Goal: Navigation & Orientation: Find specific page/section

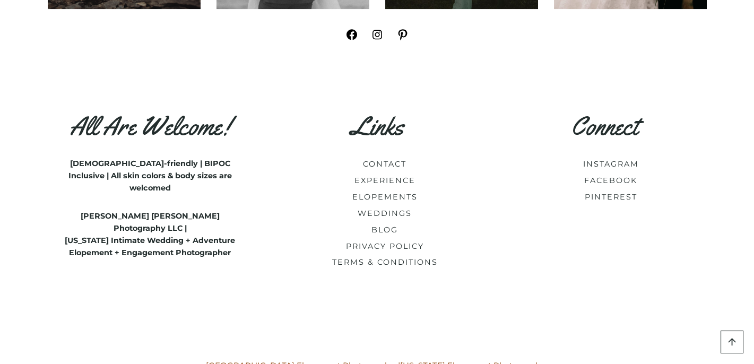
scroll to position [3406, 0]
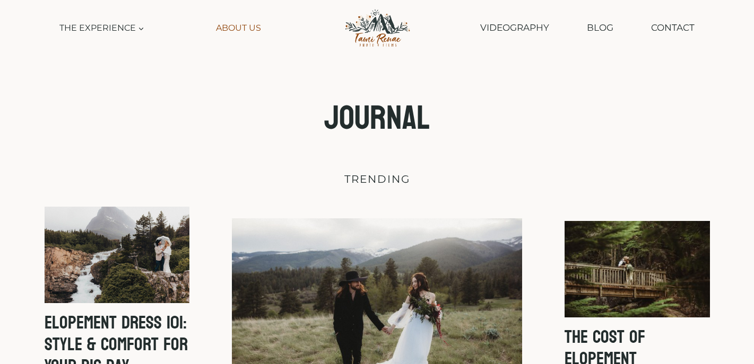
click at [254, 30] on link "About Us" at bounding box center [238, 28] width 55 height 24
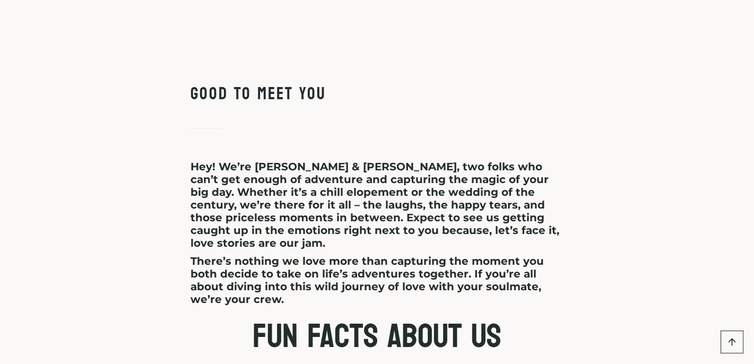
scroll to position [1220, 0]
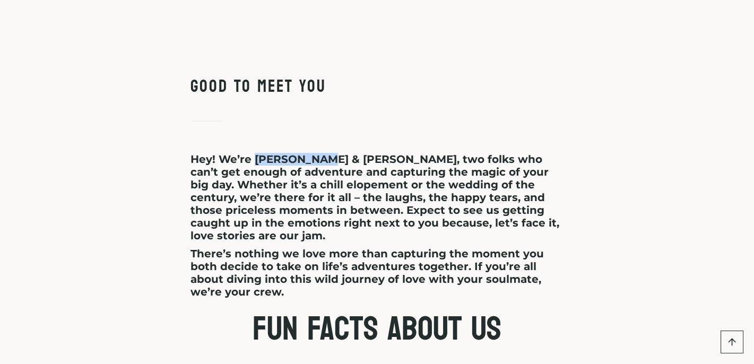
drag, startPoint x: 252, startPoint y: 158, endPoint x: 319, endPoint y: 155, distance: 66.9
click at [319, 155] on strong "Hey! We’re Tami & Matt, two folks who can’t get enough of adventure and capturi…" at bounding box center [374, 197] width 369 height 89
copy strong "Tami & Matt"
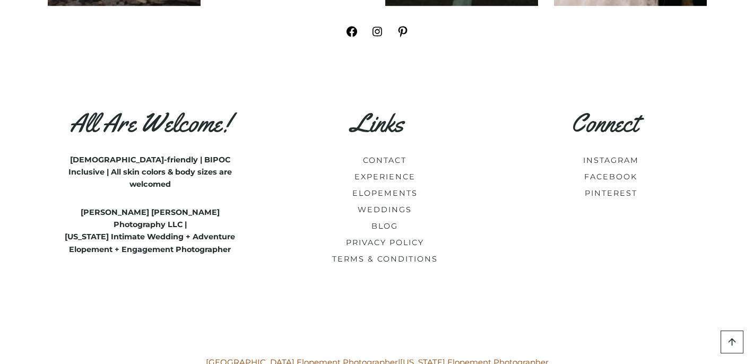
scroll to position [4528, 0]
